Goal: Navigation & Orientation: Find specific page/section

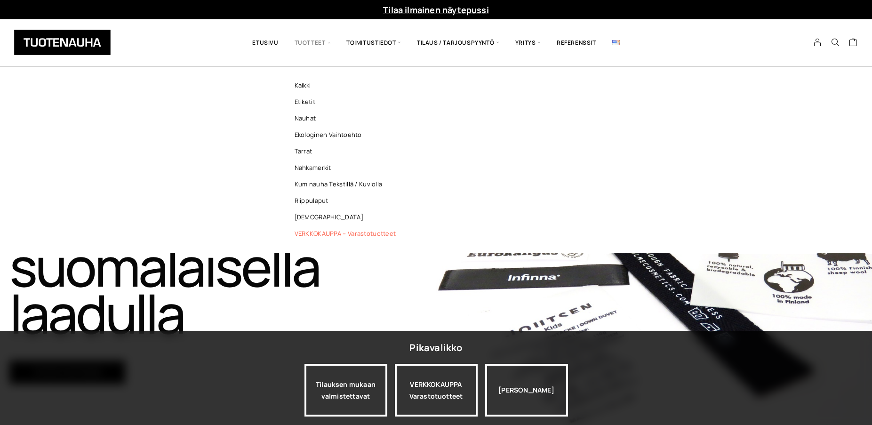
click at [334, 232] on link "VERKKOKAUPPA – Varastotuotteet" at bounding box center [347, 233] width 136 height 16
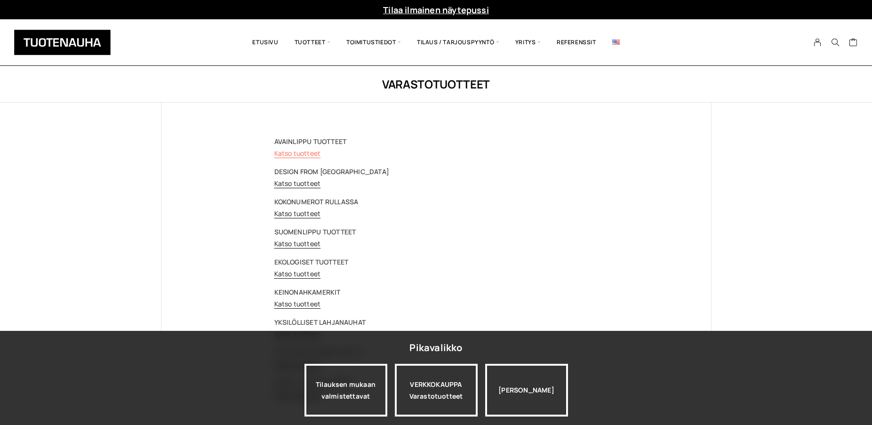
click at [287, 153] on link "Katso tuotteet" at bounding box center [297, 153] width 47 height 9
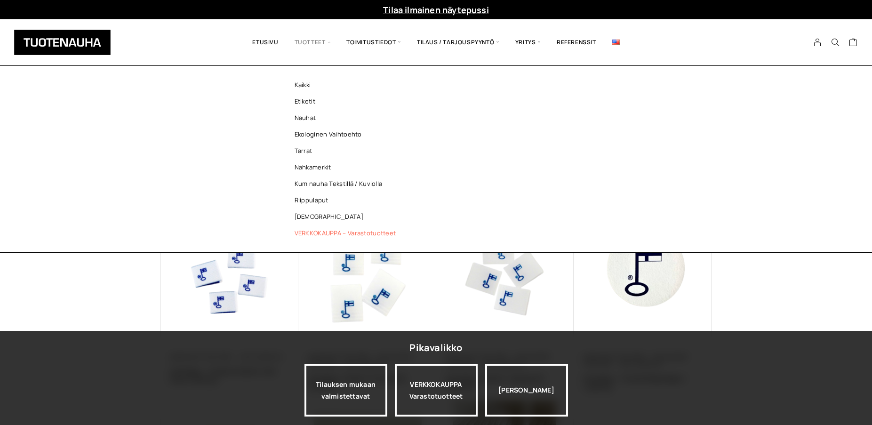
click at [332, 231] on link "VERKKOKAUPPA – Varastotuotteet" at bounding box center [347, 233] width 136 height 16
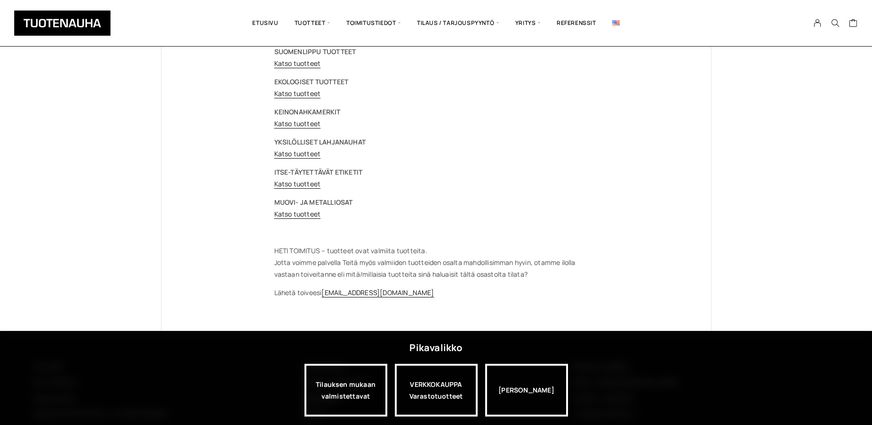
scroll to position [188, 0]
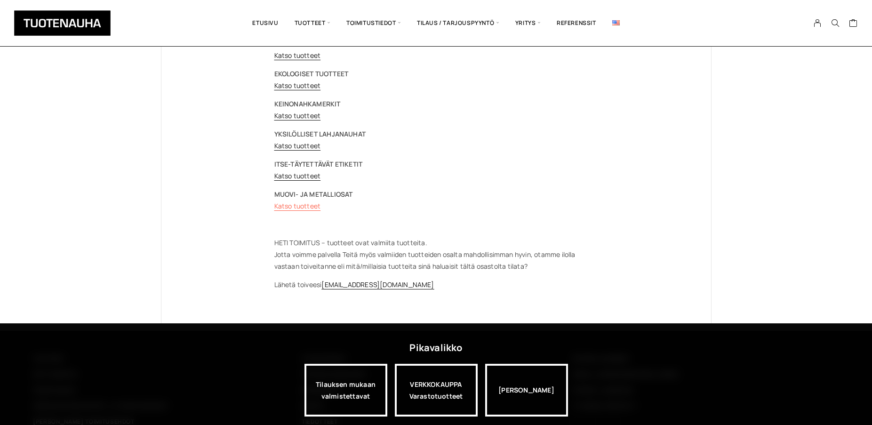
click at [295, 208] on link "Katso tuotteet" at bounding box center [297, 205] width 47 height 9
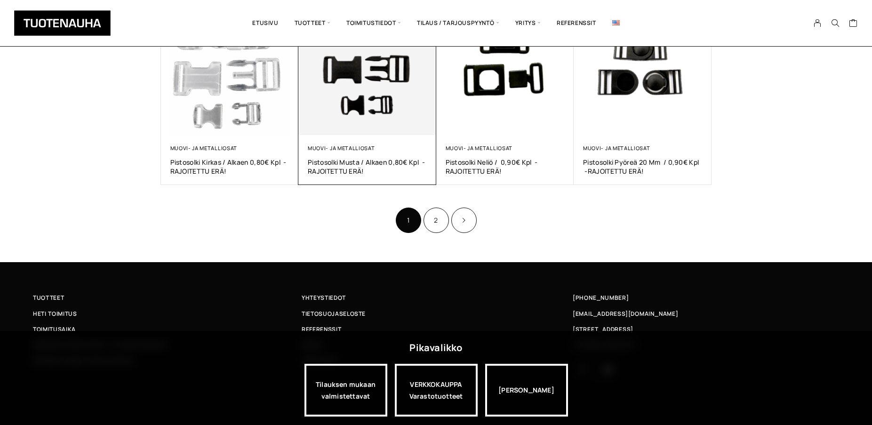
scroll to position [586, 0]
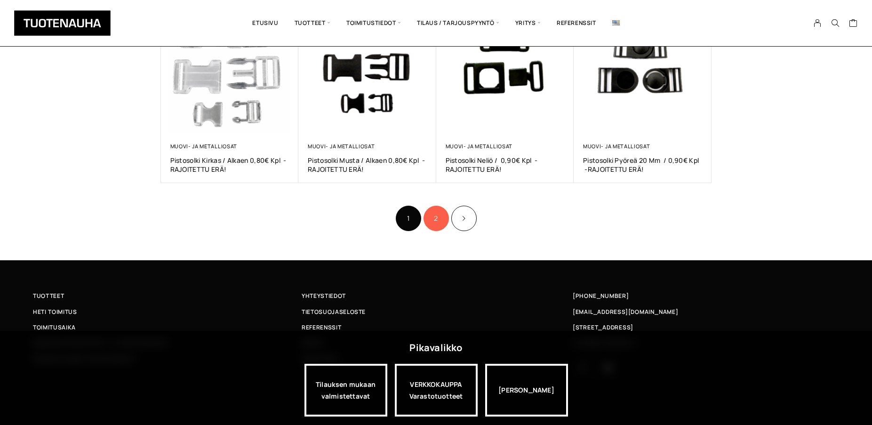
click at [432, 218] on link "2" at bounding box center [435, 218] width 25 height 25
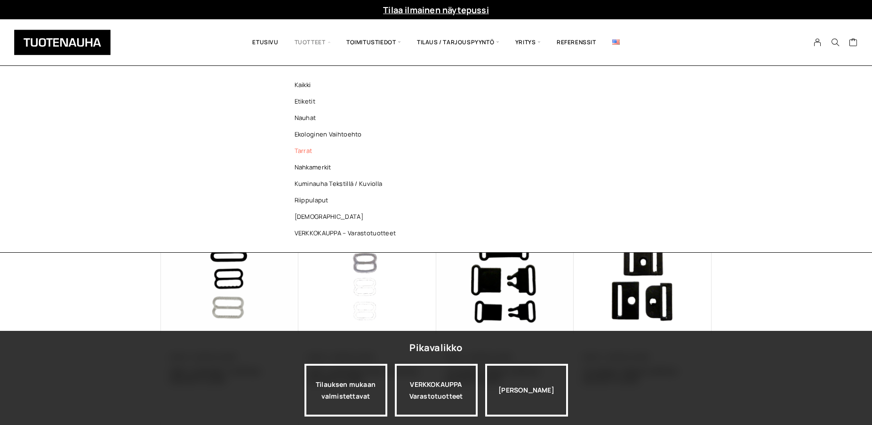
click at [304, 150] on link "Tarrat" at bounding box center [347, 151] width 136 height 16
